Goal: Check status: Check status

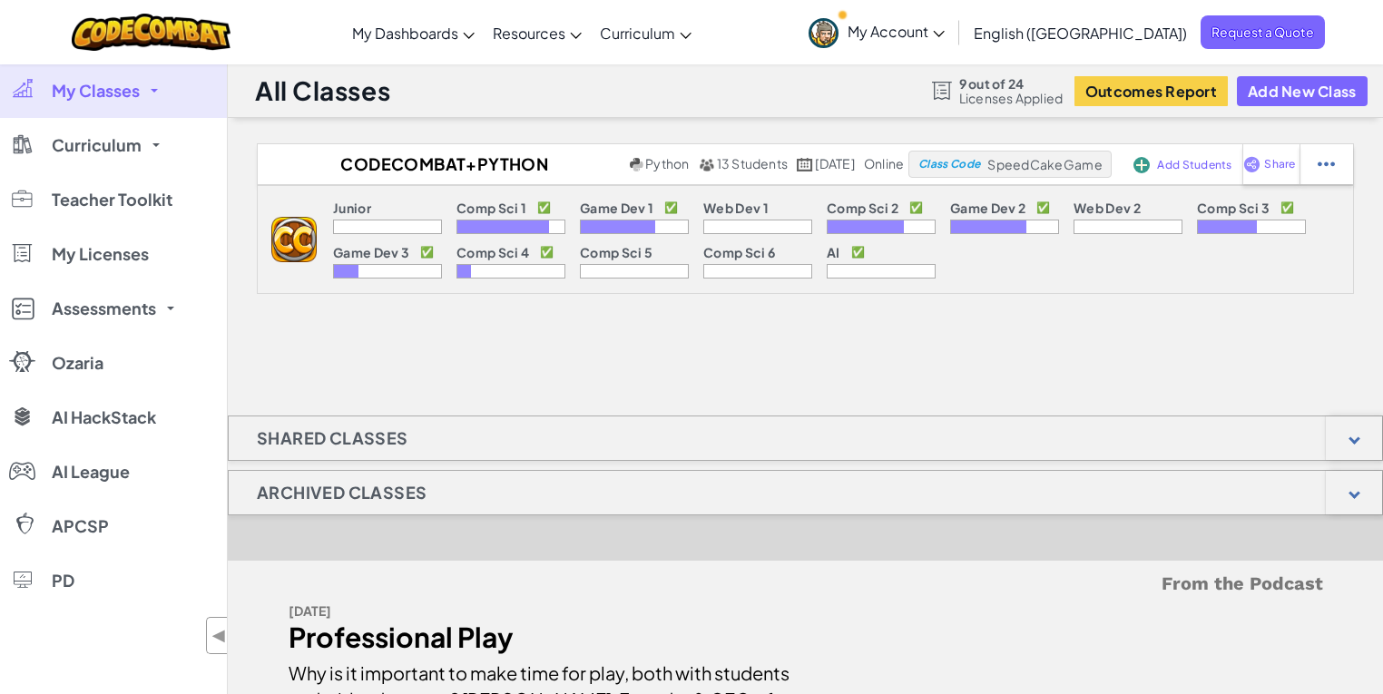
click at [152, 85] on link "My Classes" at bounding box center [113, 91] width 227 height 54
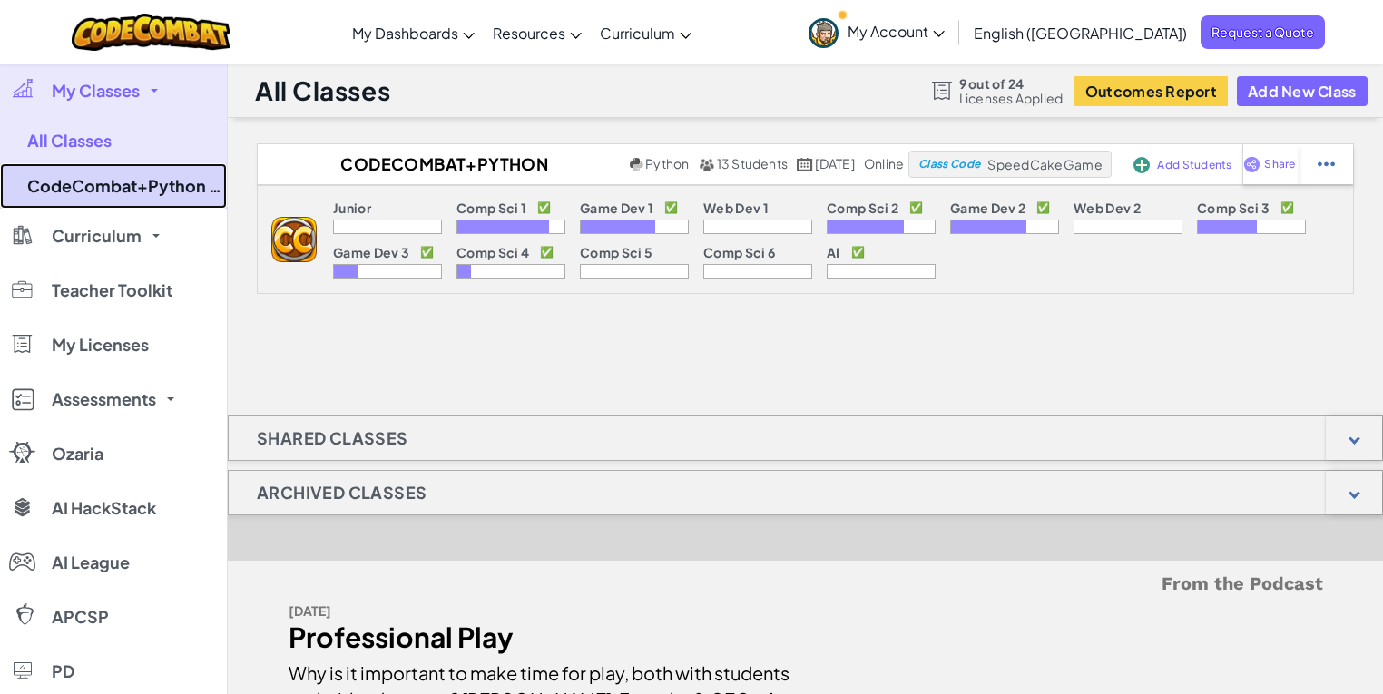
click at [131, 188] on link "CodeCombat+Python (replacement)" at bounding box center [113, 185] width 227 height 45
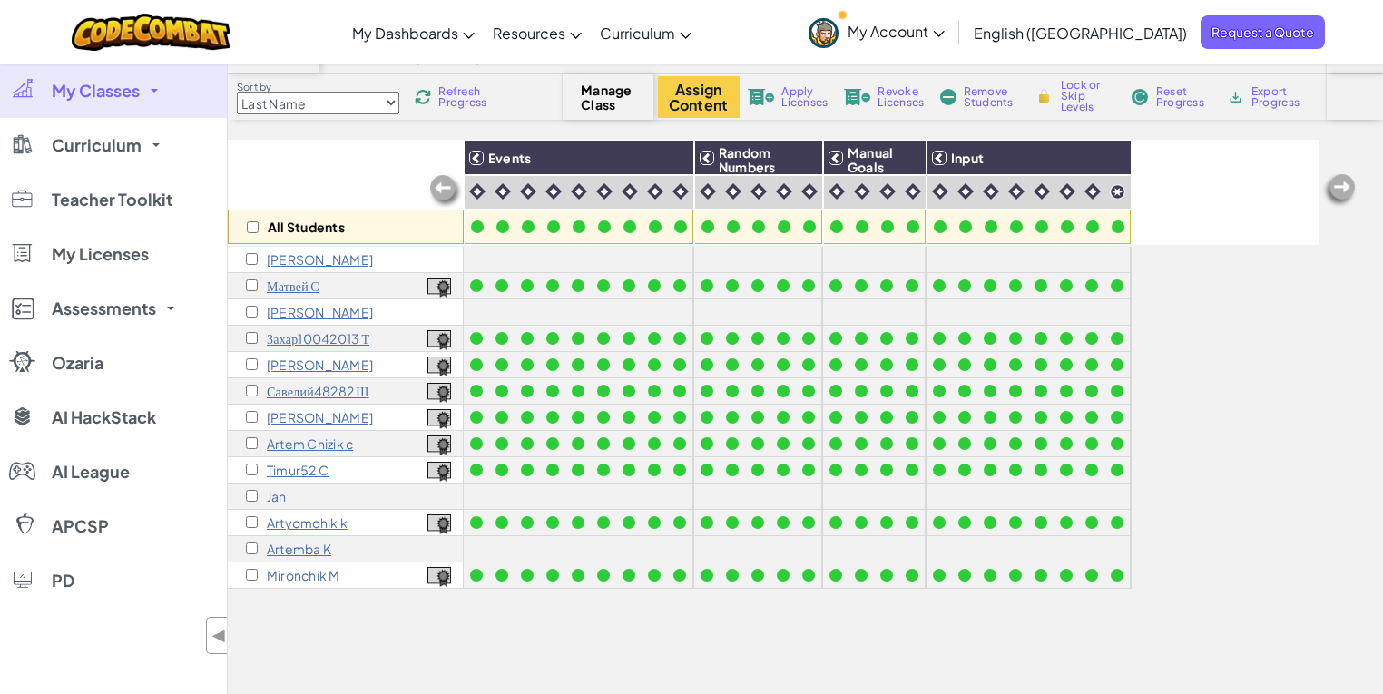
scroll to position [145, 0]
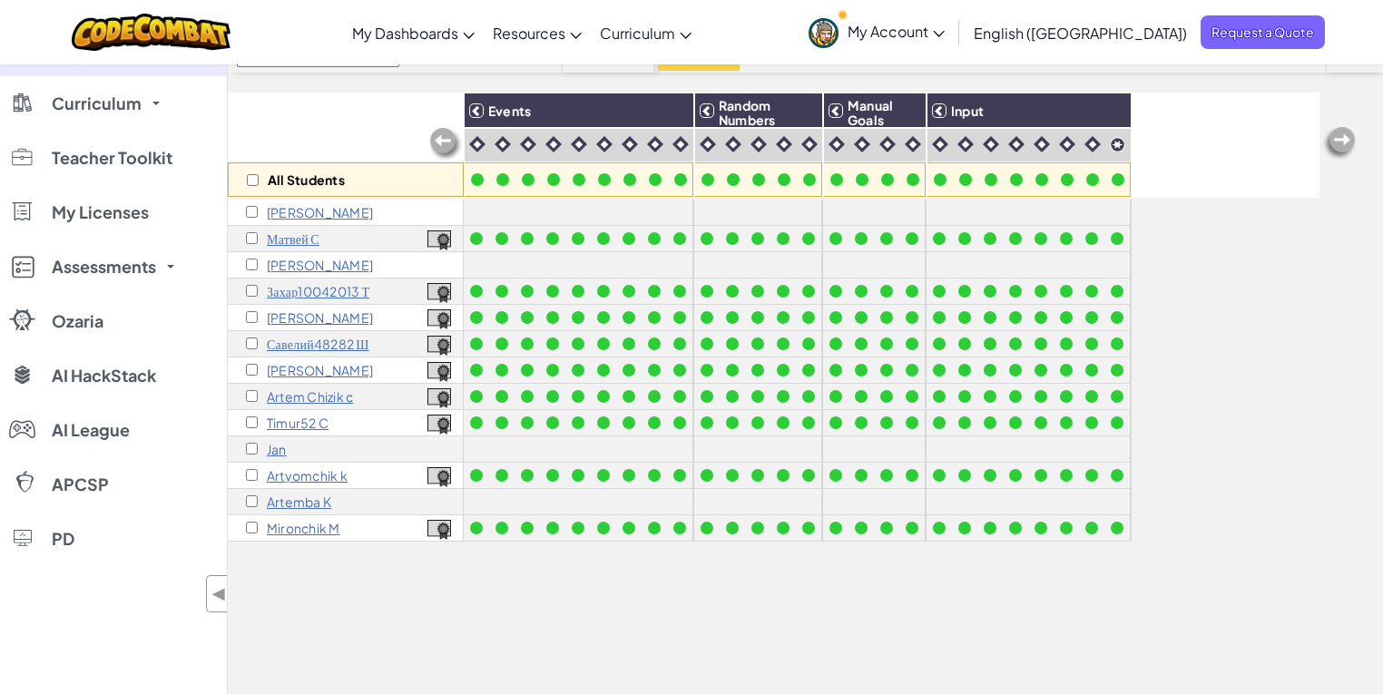
click at [302, 476] on p "Artyomchik k" at bounding box center [307, 475] width 81 height 15
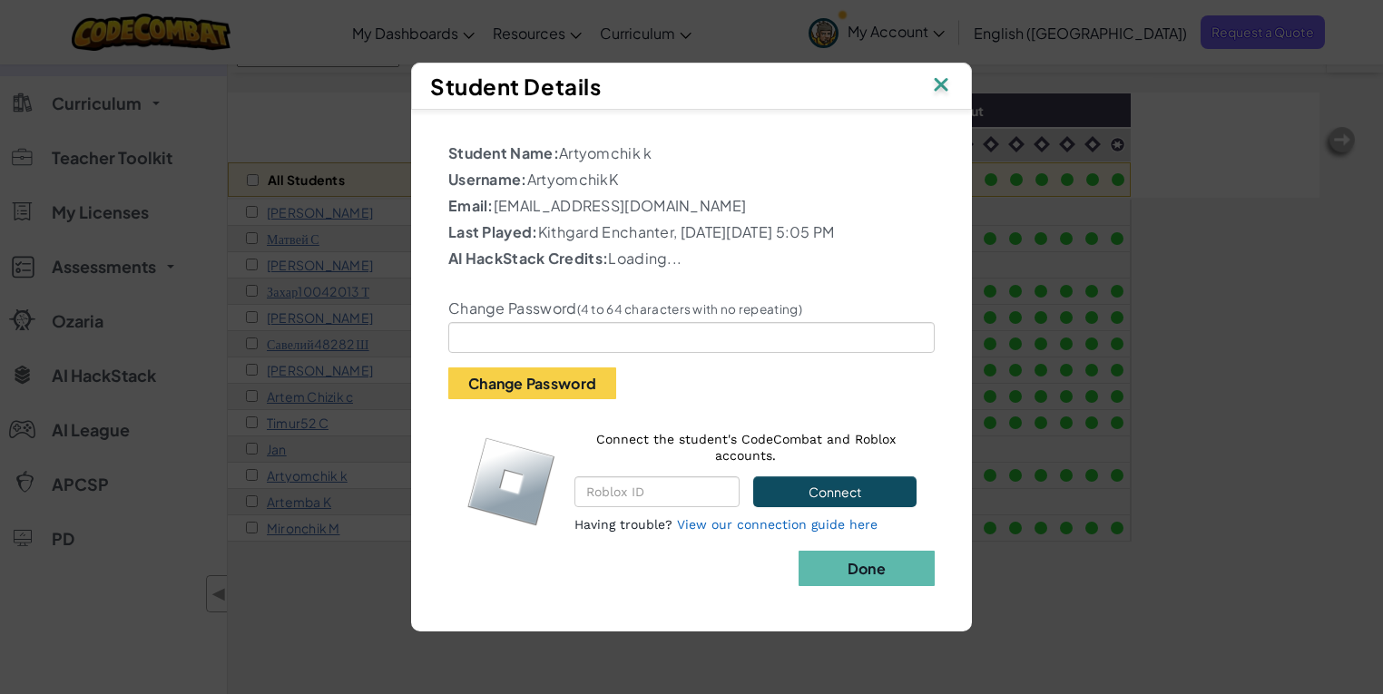
click at [944, 86] on img at bounding box center [941, 86] width 24 height 27
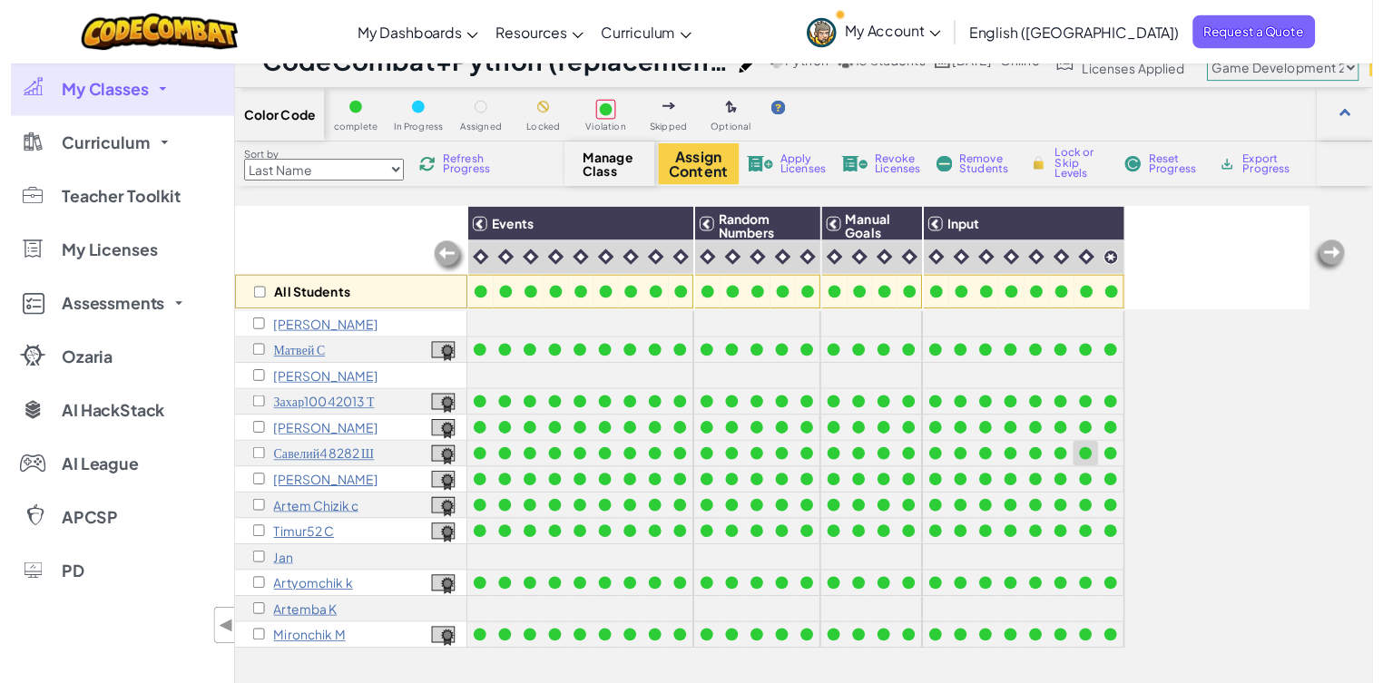
scroll to position [0, 0]
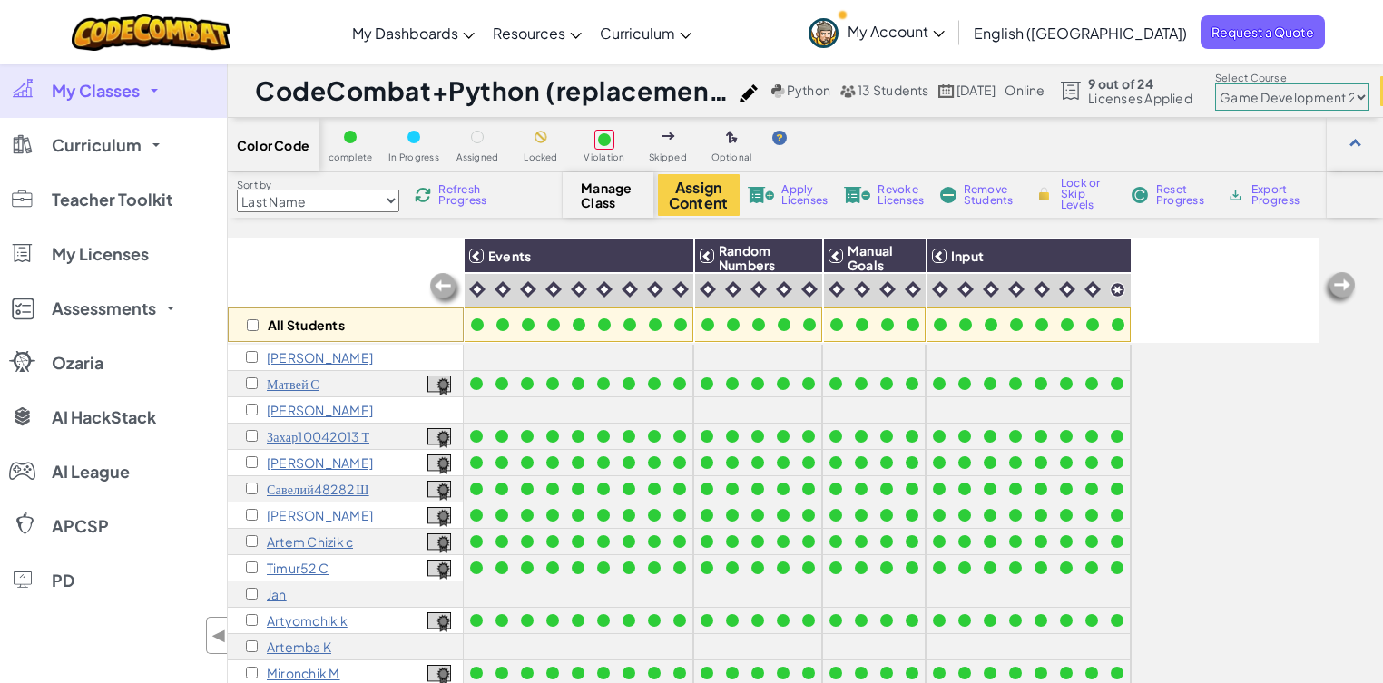
click at [1293, 90] on select "Junior Introduction to Computer Science Game Development 1 Web Development 1 Co…" at bounding box center [1292, 97] width 154 height 27
select select "56462f935afde0c6fd30fc8c"
click at [1256, 84] on select "Junior Introduction to Computer Science Game Development 1 Web Development 1 Co…" at bounding box center [1292, 97] width 154 height 27
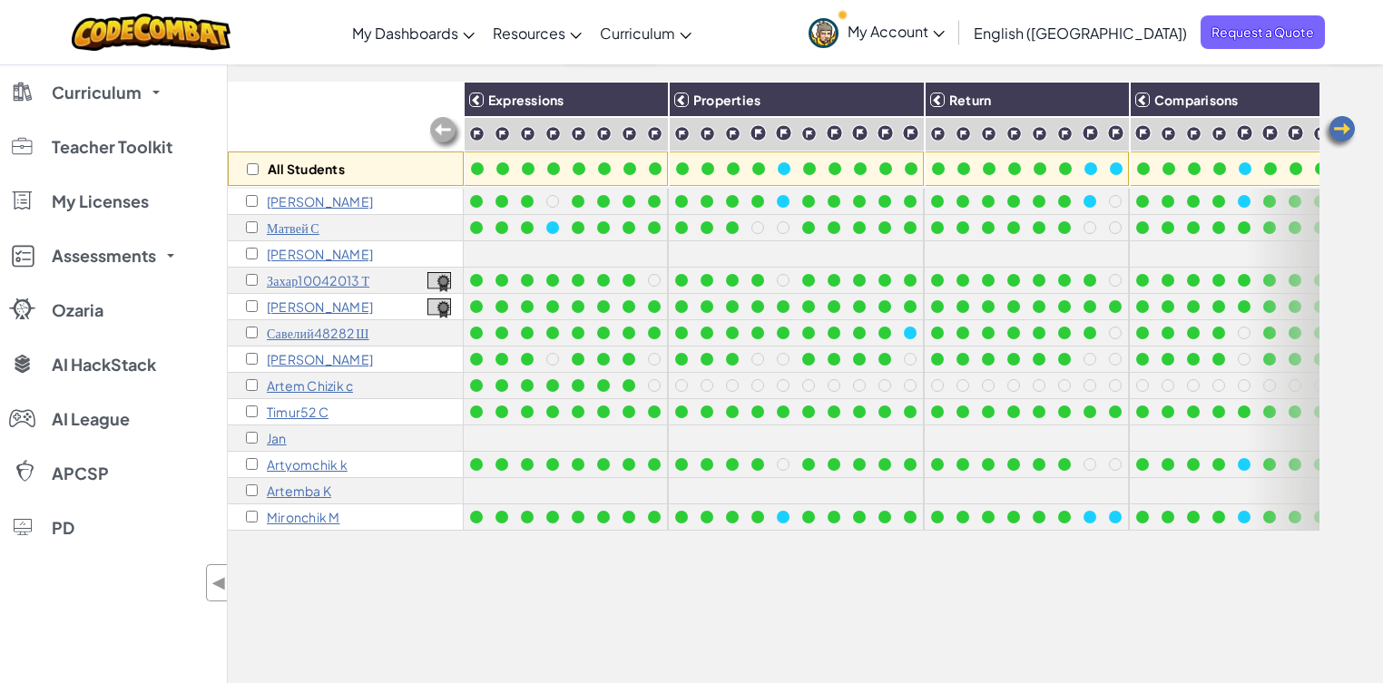
scroll to position [218, 0]
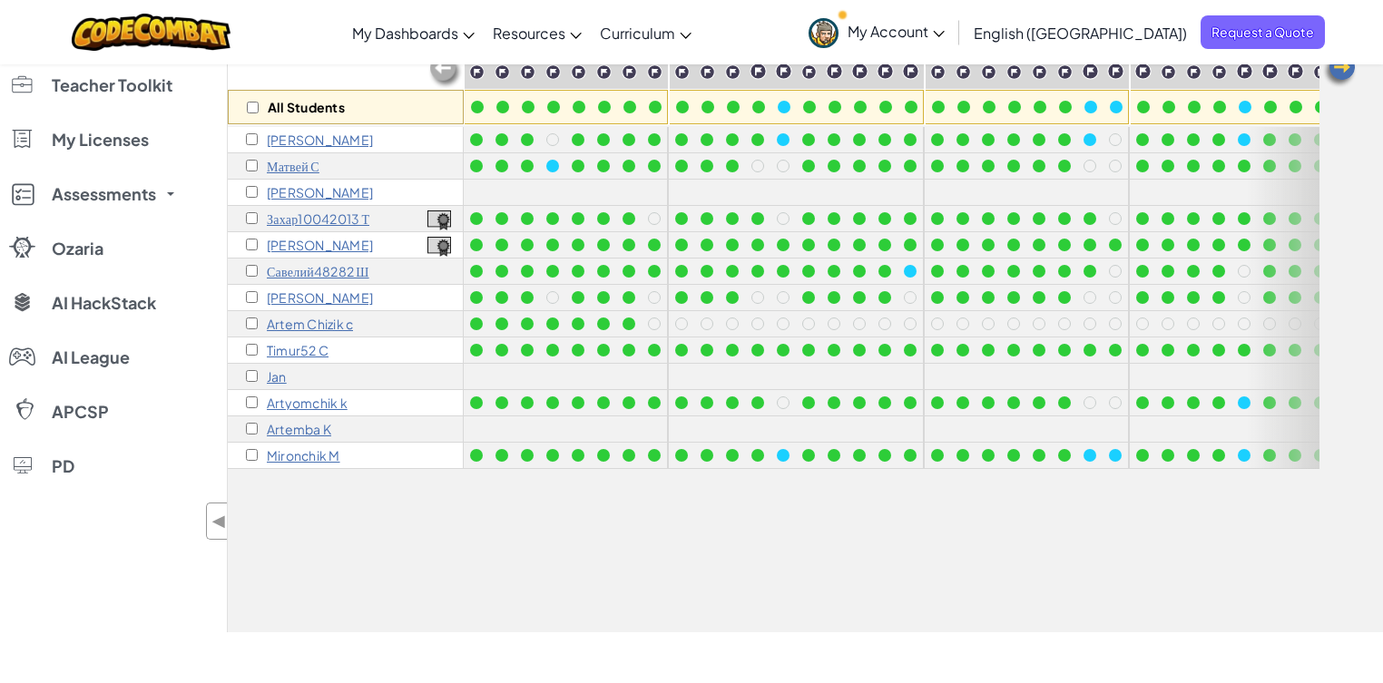
click at [1247, 404] on div at bounding box center [1283, 298] width 73 height 342
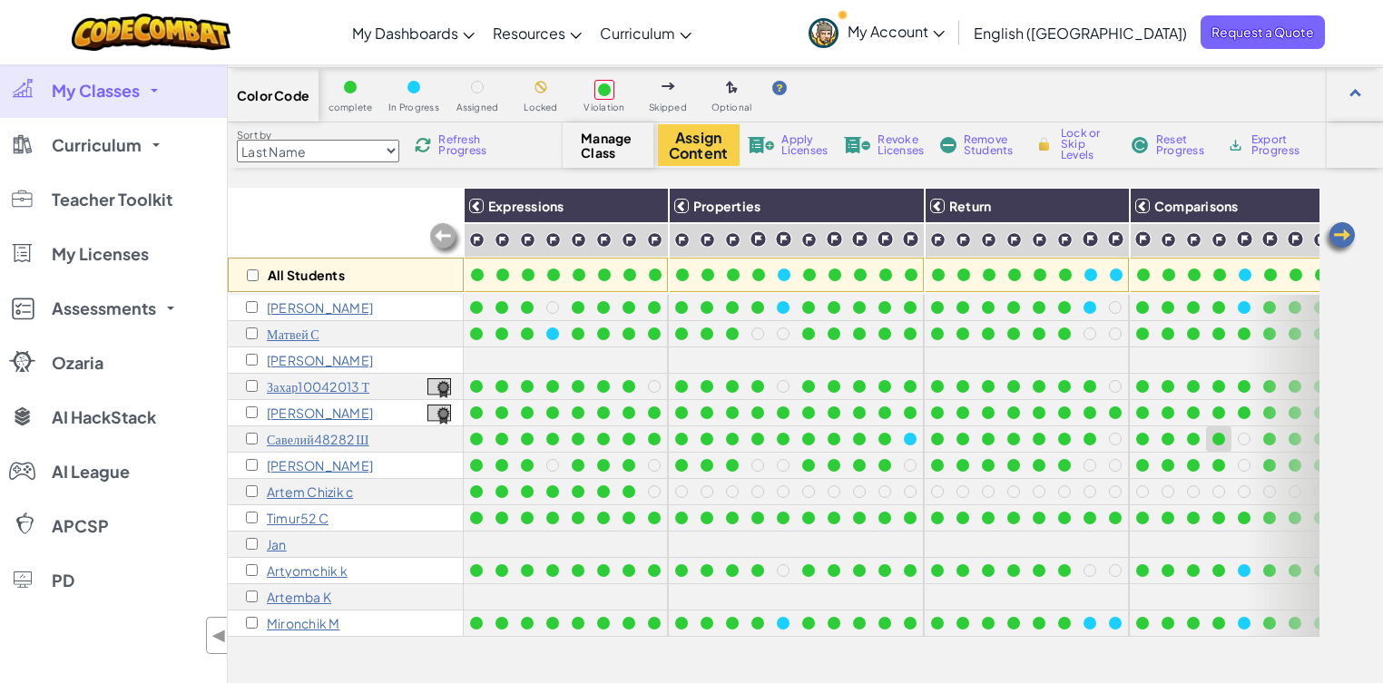
scroll to position [0, 0]
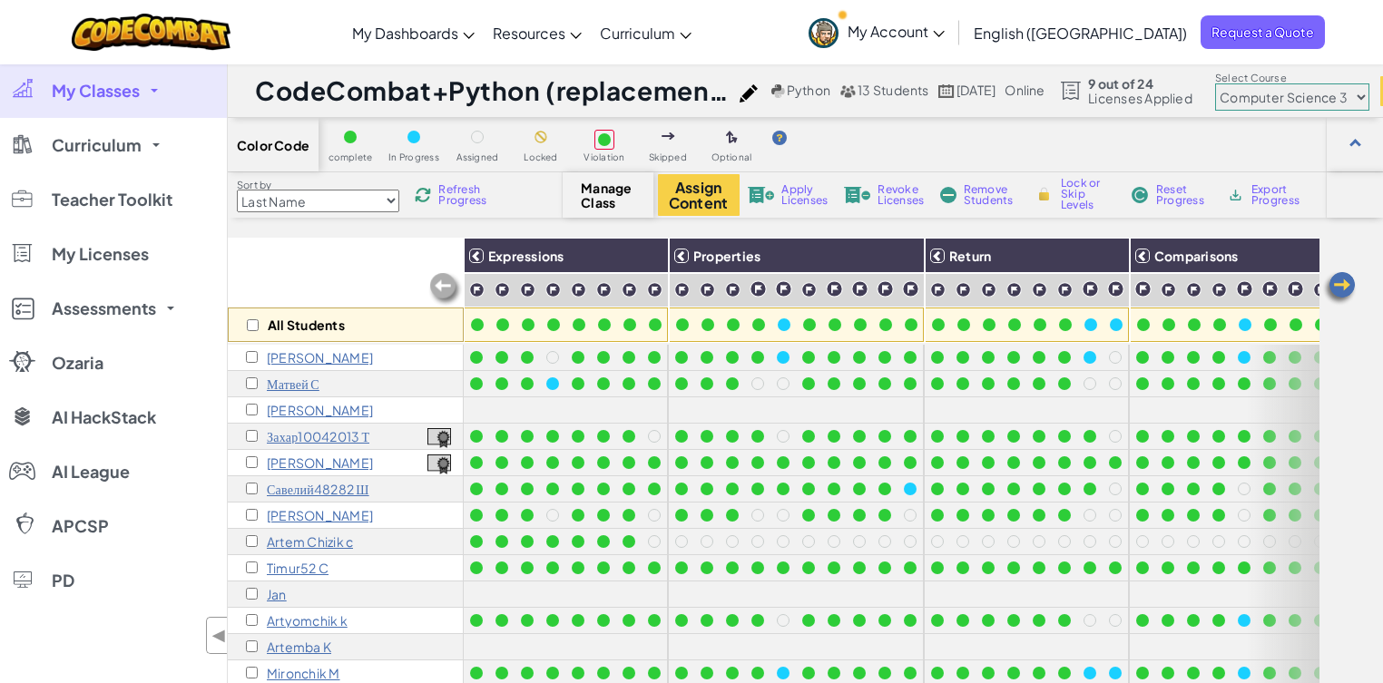
click at [1323, 102] on select "Junior Introduction to Computer Science Game Development 1 Web Development 1 Co…" at bounding box center [1292, 97] width 154 height 27
click at [1347, 526] on div "All Students Expressions Properties Return Comparisons Movement Properties Revi…" at bounding box center [805, 544] width 1155 height 613
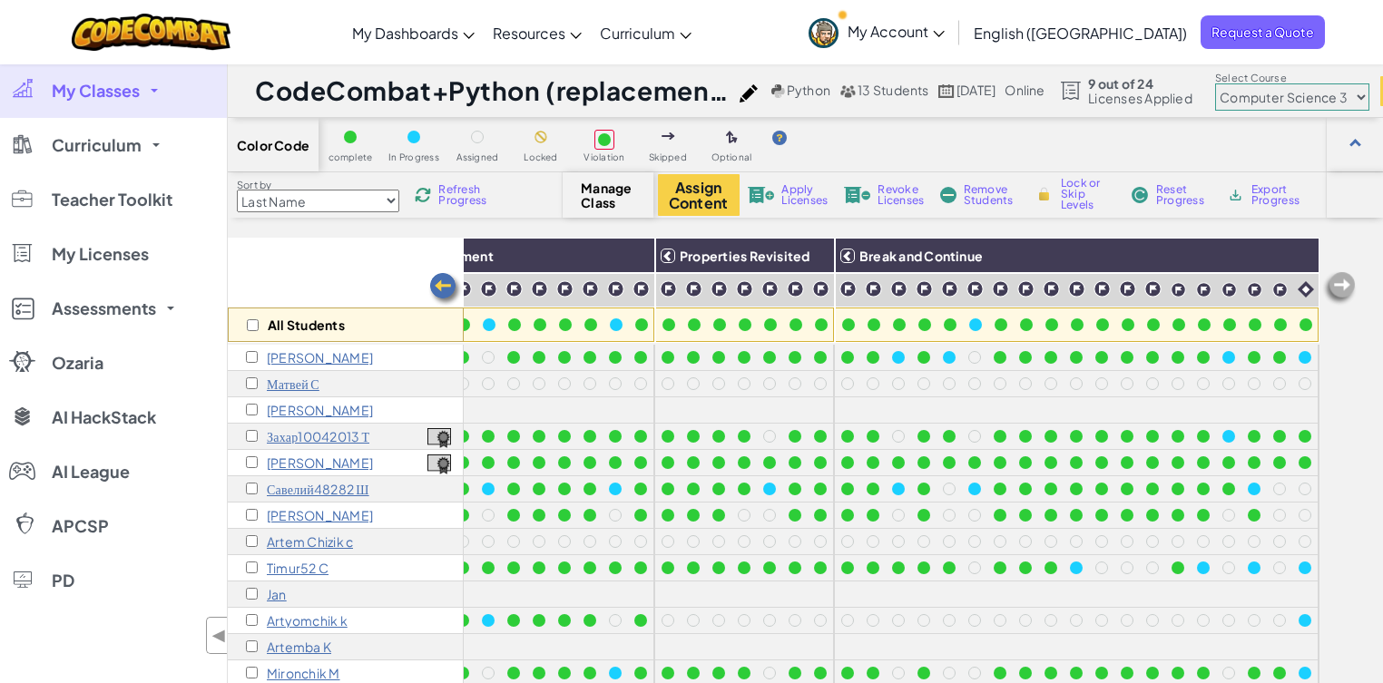
click at [1370, 99] on select "Junior Introduction to Computer Science Game Development 1 Web Development 1 Co…" at bounding box center [1292, 97] width 154 height 27
click at [1029, 154] on div "Color Code complete In Progress Assigned Locked Violation Skipped Optional" at bounding box center [805, 145] width 1155 height 54
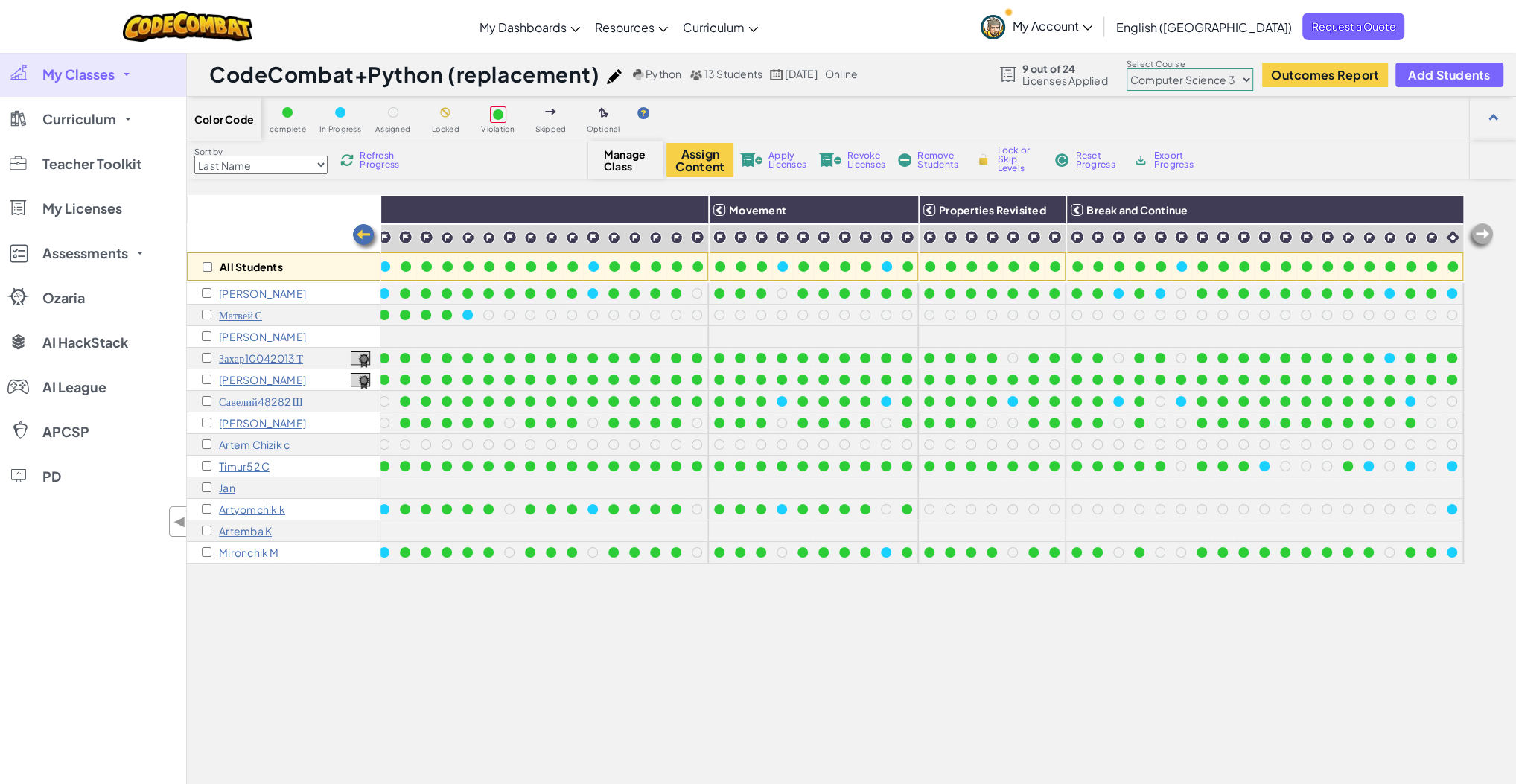
scroll to position [0, 643]
